Goal: Task Accomplishment & Management: Manage account settings

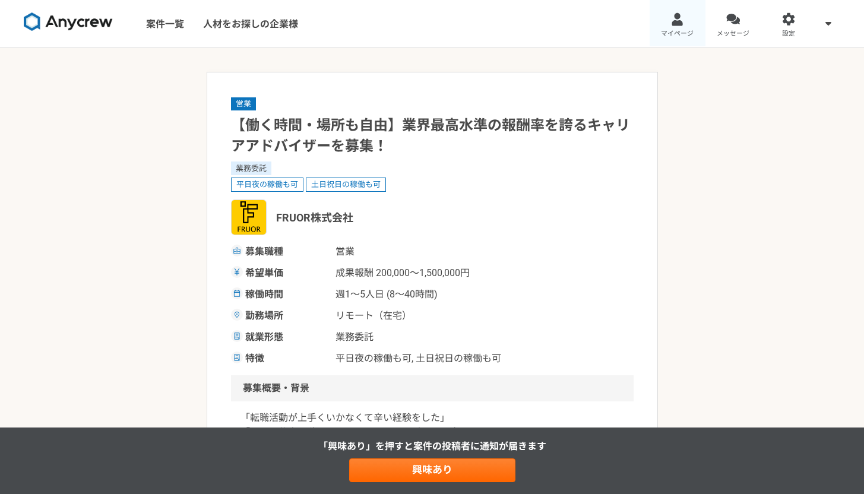
click at [683, 21] on div at bounding box center [678, 19] width 14 height 14
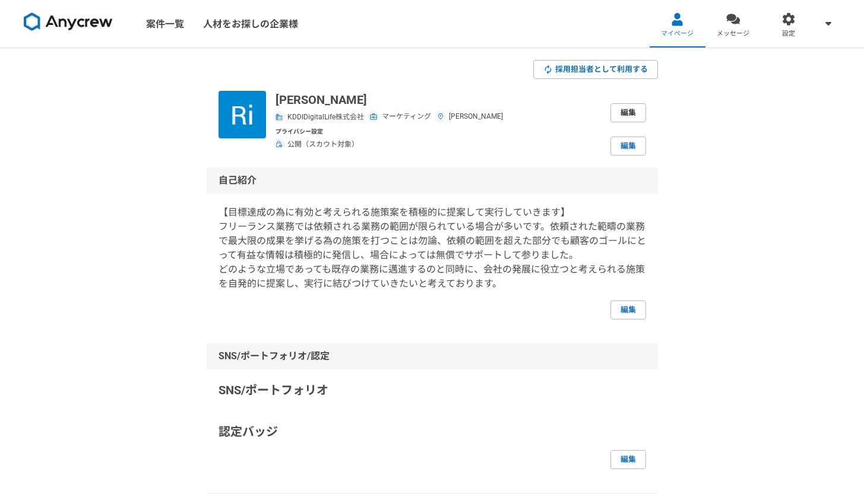
click at [625, 107] on link "編集" at bounding box center [629, 112] width 36 height 19
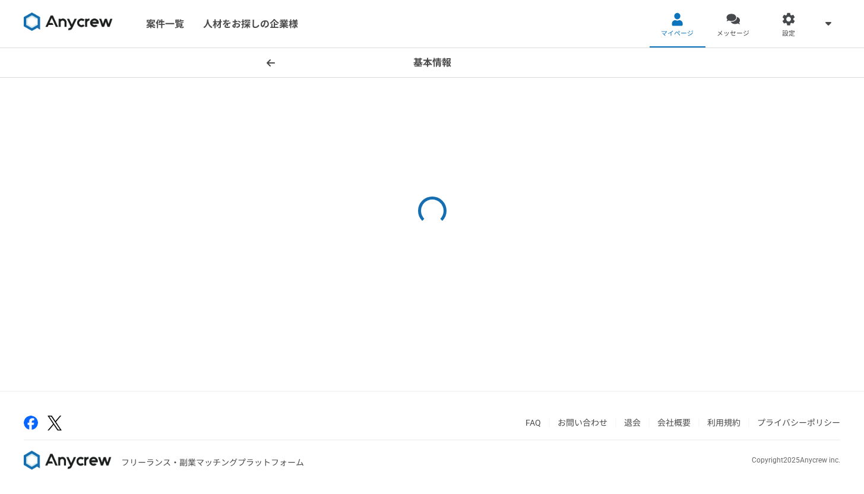
select select "5"
select select "13"
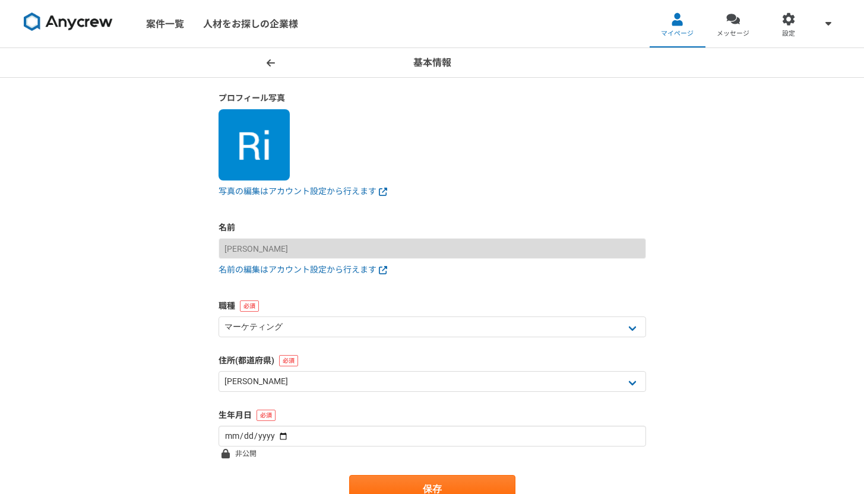
click at [271, 61] on icon at bounding box center [271, 63] width 8 height 10
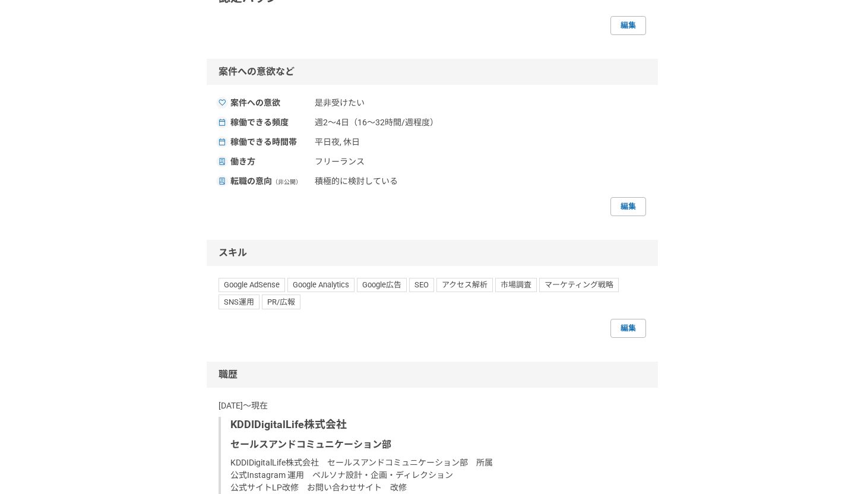
scroll to position [590, 0]
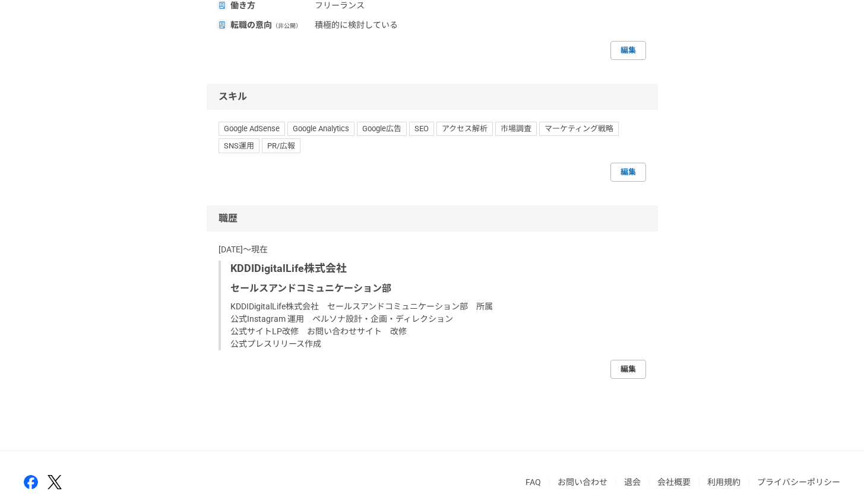
click at [621, 374] on link "編集" at bounding box center [629, 369] width 36 height 19
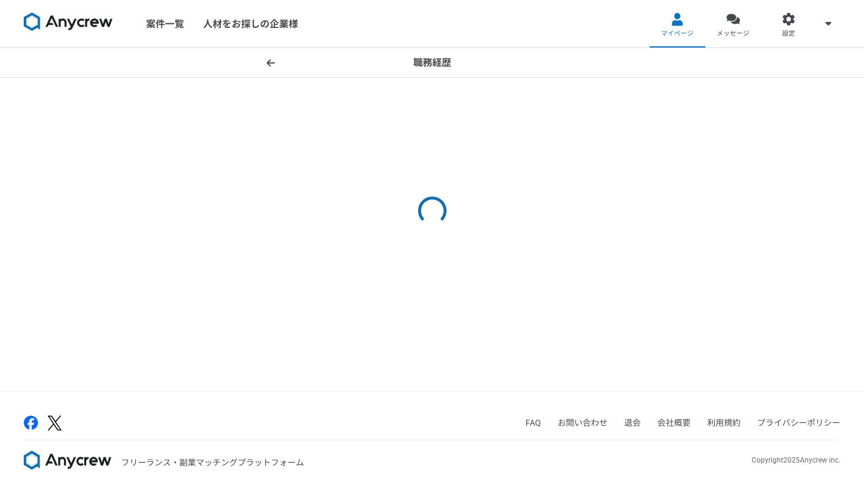
select select "[DATE]"
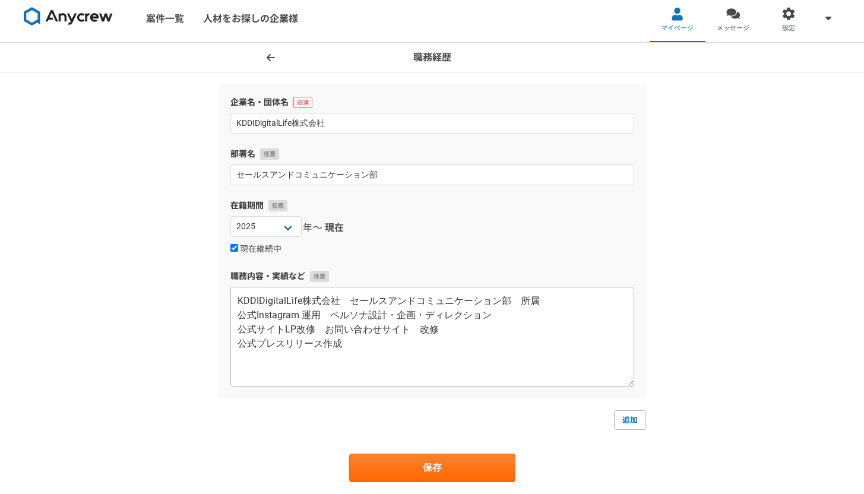
scroll to position [144, 0]
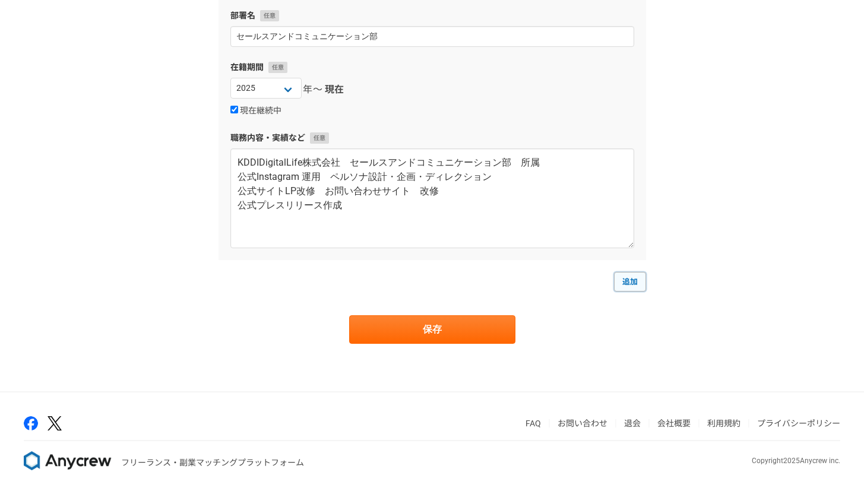
click at [635, 283] on link "追加" at bounding box center [630, 281] width 32 height 19
select select
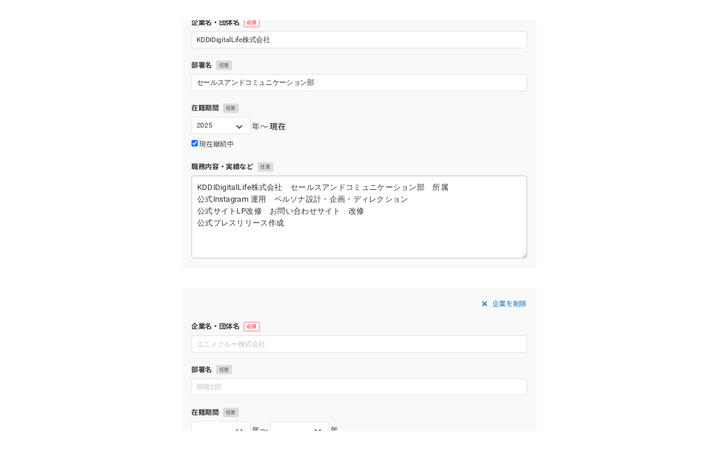
scroll to position [37, 0]
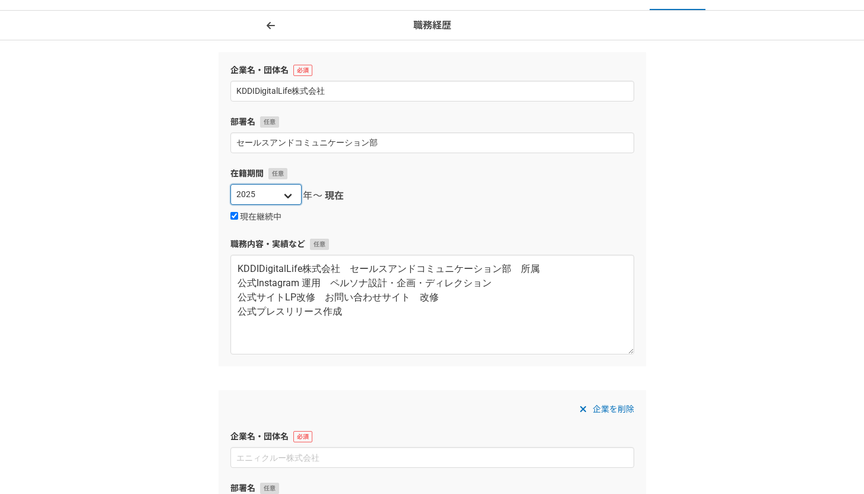
click at [292, 197] on select "[DATE] [DATE] [DATE] [DATE] [DATE] [DATE] [DATE] [DATE] [DATE] [DATE] [DATE] [D…" at bounding box center [265, 194] width 71 height 21
click at [232, 214] on input "現在継続中" at bounding box center [234, 216] width 8 height 8
checkbox input "false"
click at [362, 195] on select "[DATE] [DATE] [DATE] [DATE] [DATE] [DATE] [DATE] [DATE] [DATE] [DATE] [DATE] [D…" at bounding box center [360, 194] width 71 height 21
select select "[DATE]"
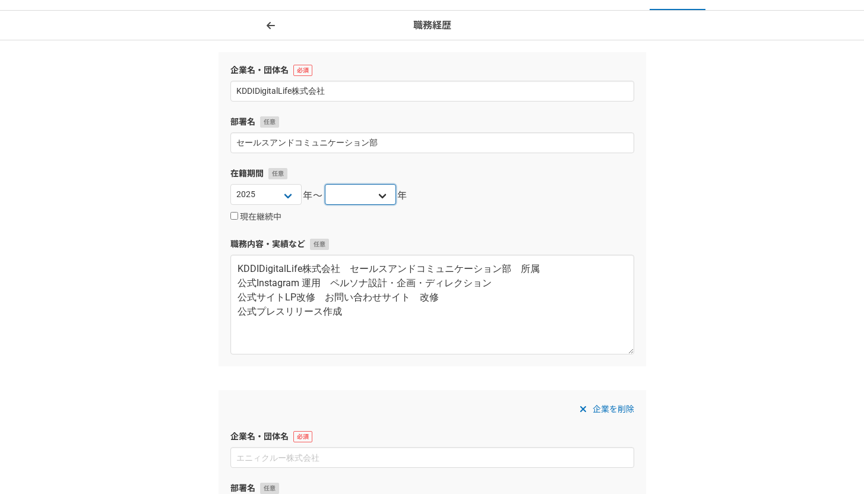
click at [325, 184] on select "[DATE] [DATE] [DATE] [DATE] [DATE] [DATE] [DATE] [DATE] [DATE] [DATE] [DATE] [D…" at bounding box center [360, 194] width 71 height 21
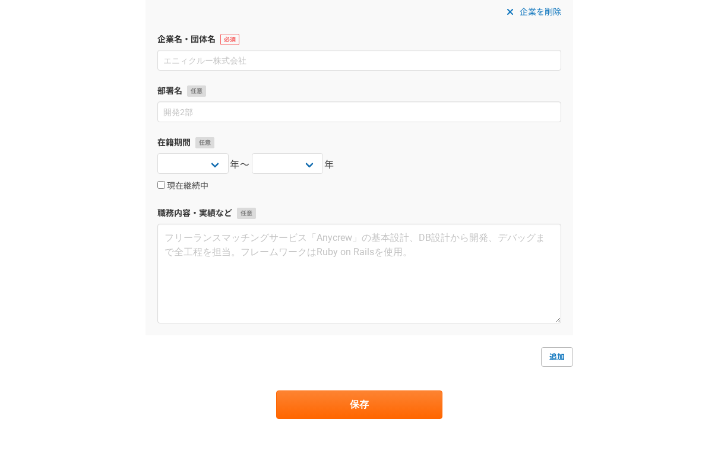
scroll to position [0, 0]
